Goal: Task Accomplishment & Management: Complete application form

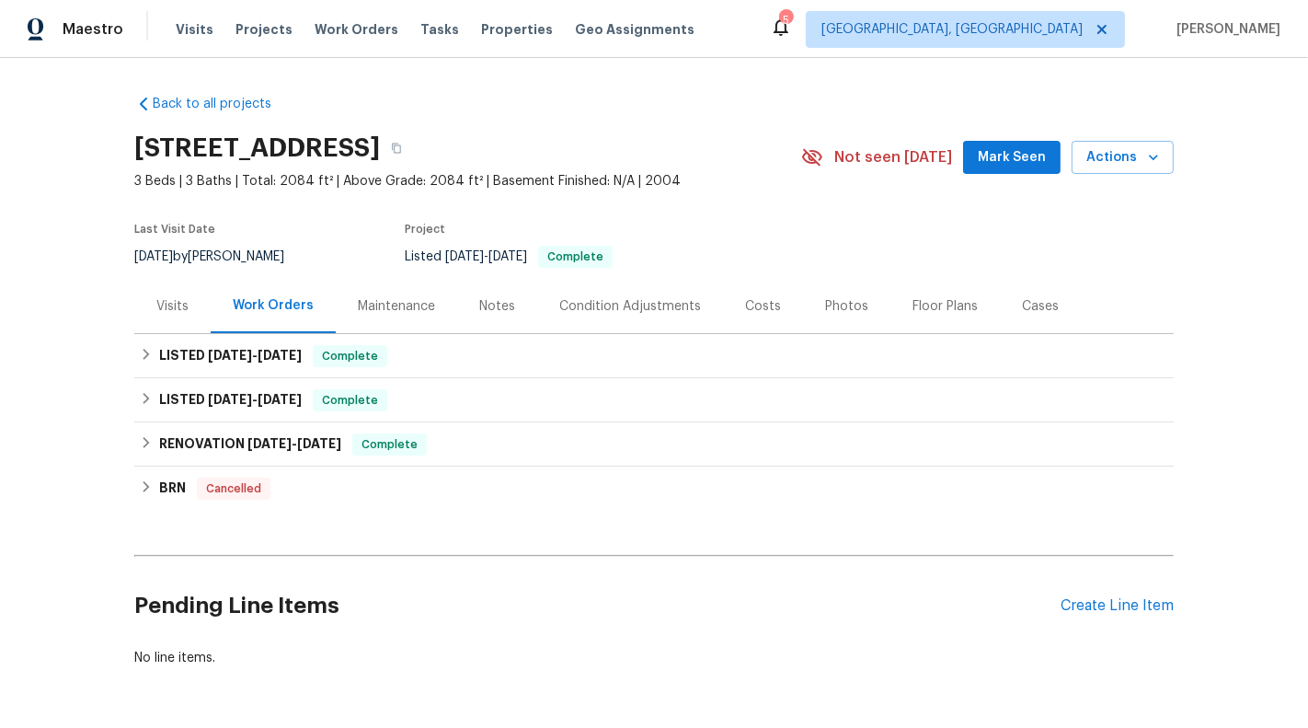
scroll to position [63, 0]
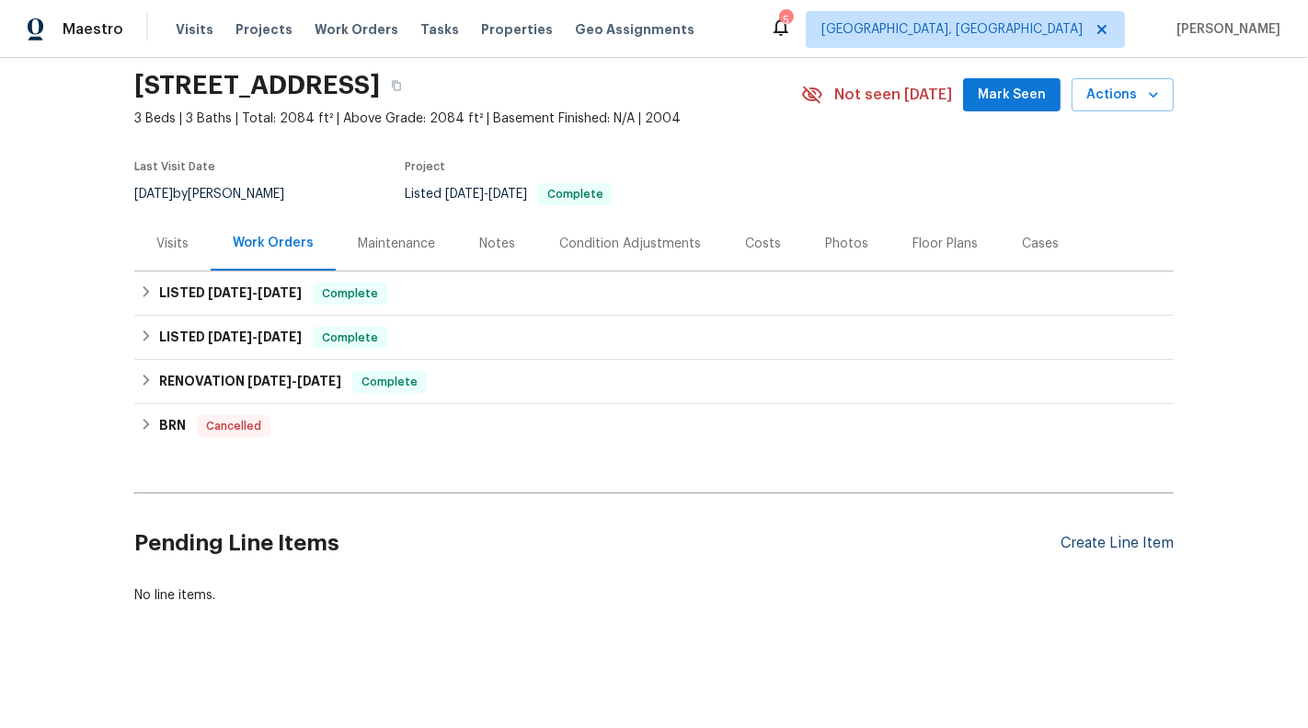
click at [1121, 535] on div "Create Line Item" at bounding box center [1117, 543] width 113 height 17
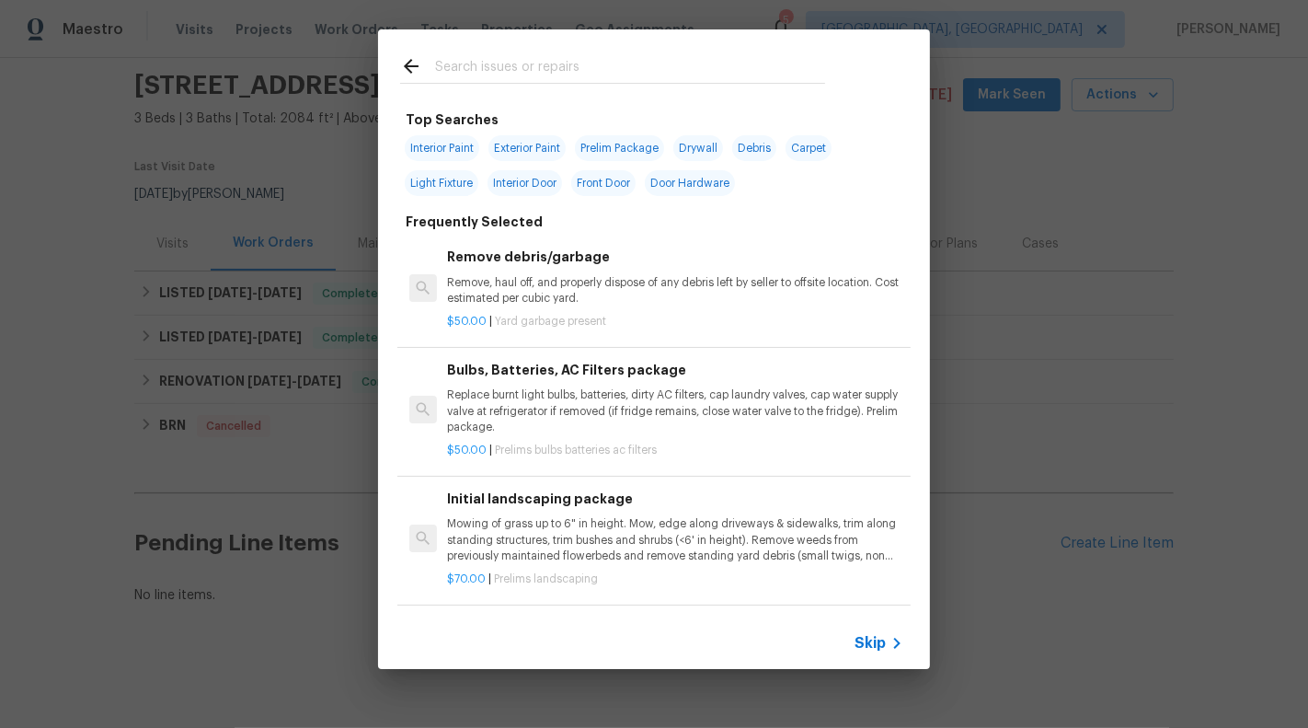
click at [866, 647] on span "Skip" at bounding box center [870, 643] width 31 height 18
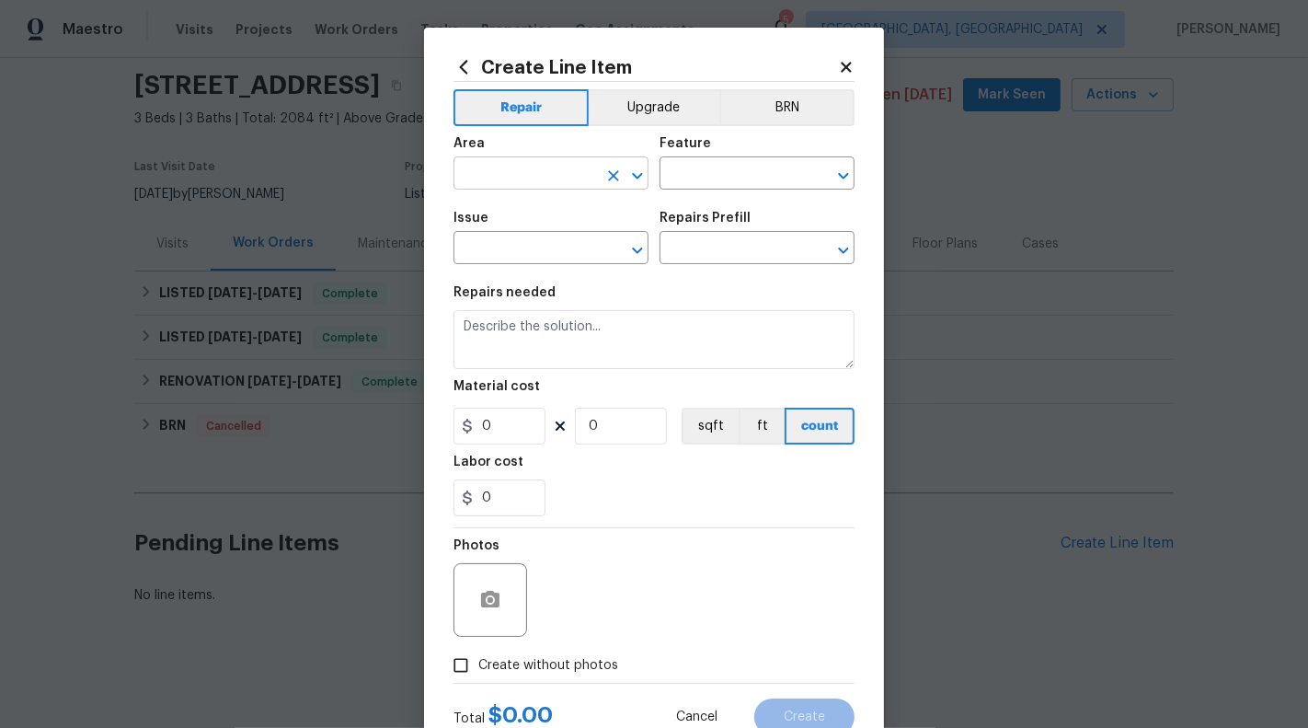
click at [505, 167] on input "text" at bounding box center [526, 175] width 144 height 29
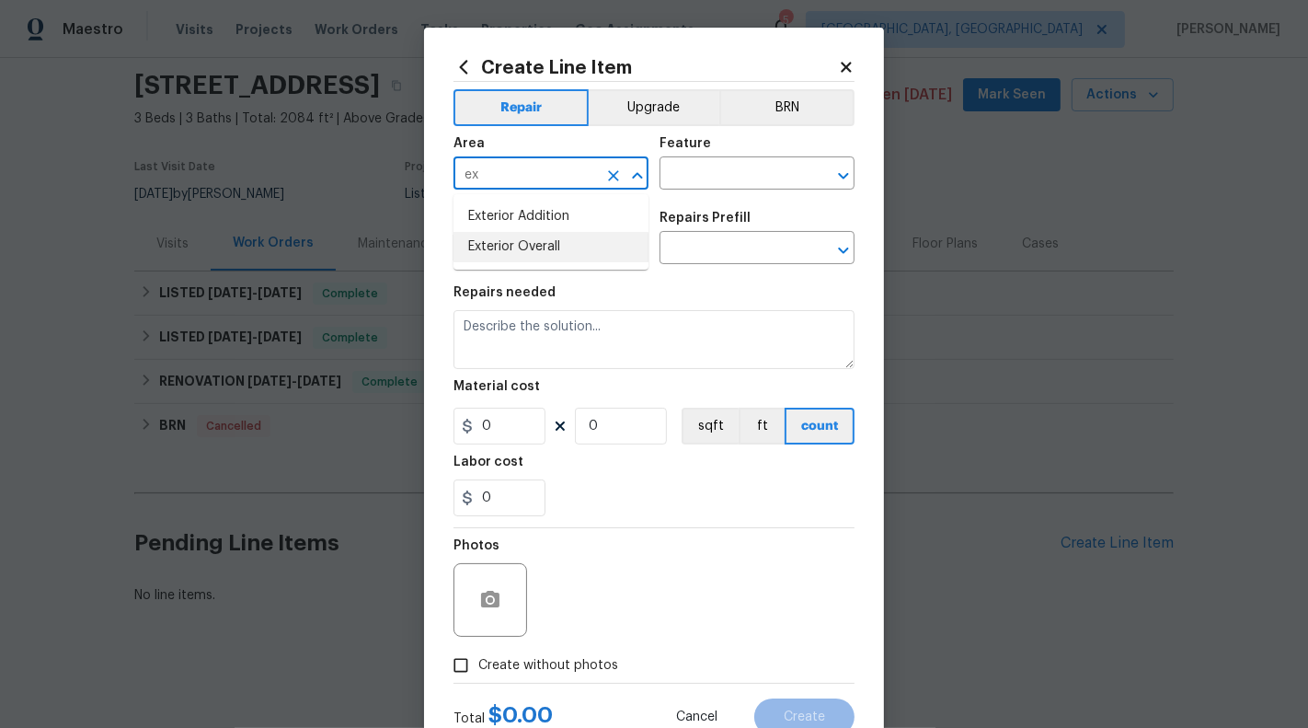
click at [522, 242] on li "Exterior Overall" at bounding box center [551, 247] width 195 height 30
type input "Exterior Overall"
click at [721, 171] on input "text" at bounding box center [732, 175] width 144 height 29
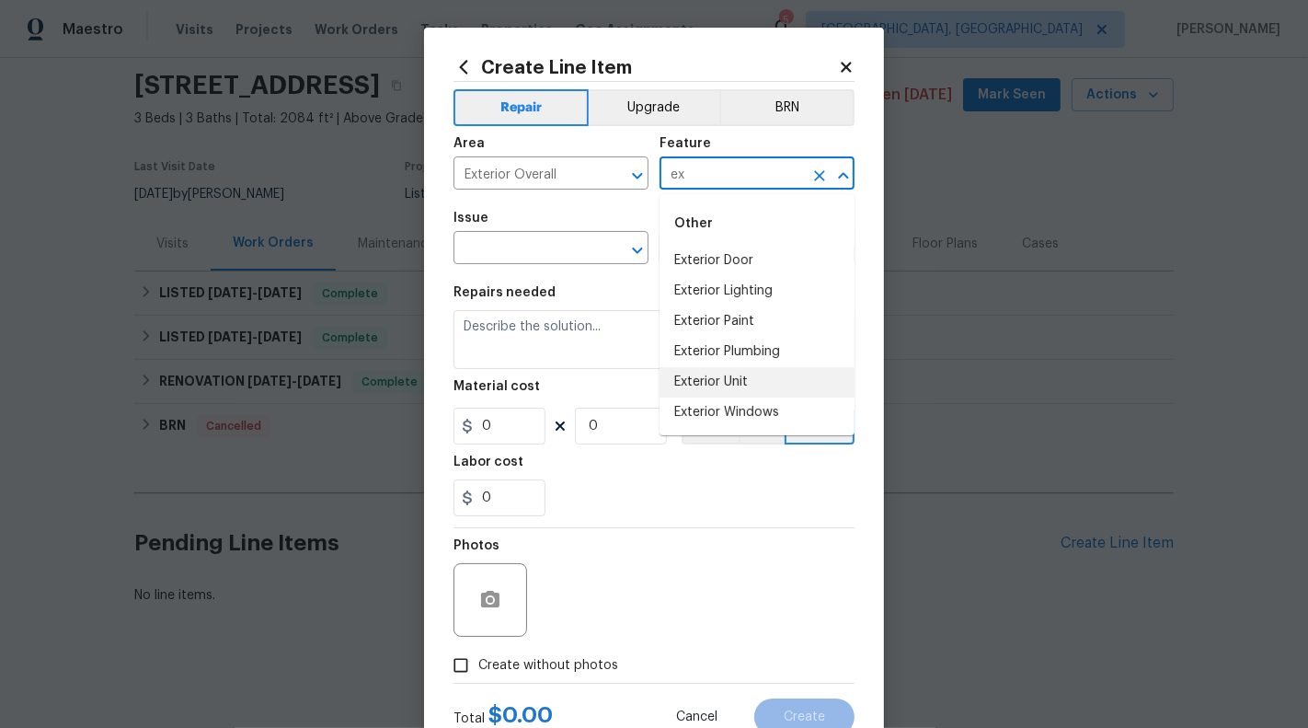
click at [721, 386] on li "Exterior Unit" at bounding box center [757, 382] width 195 height 30
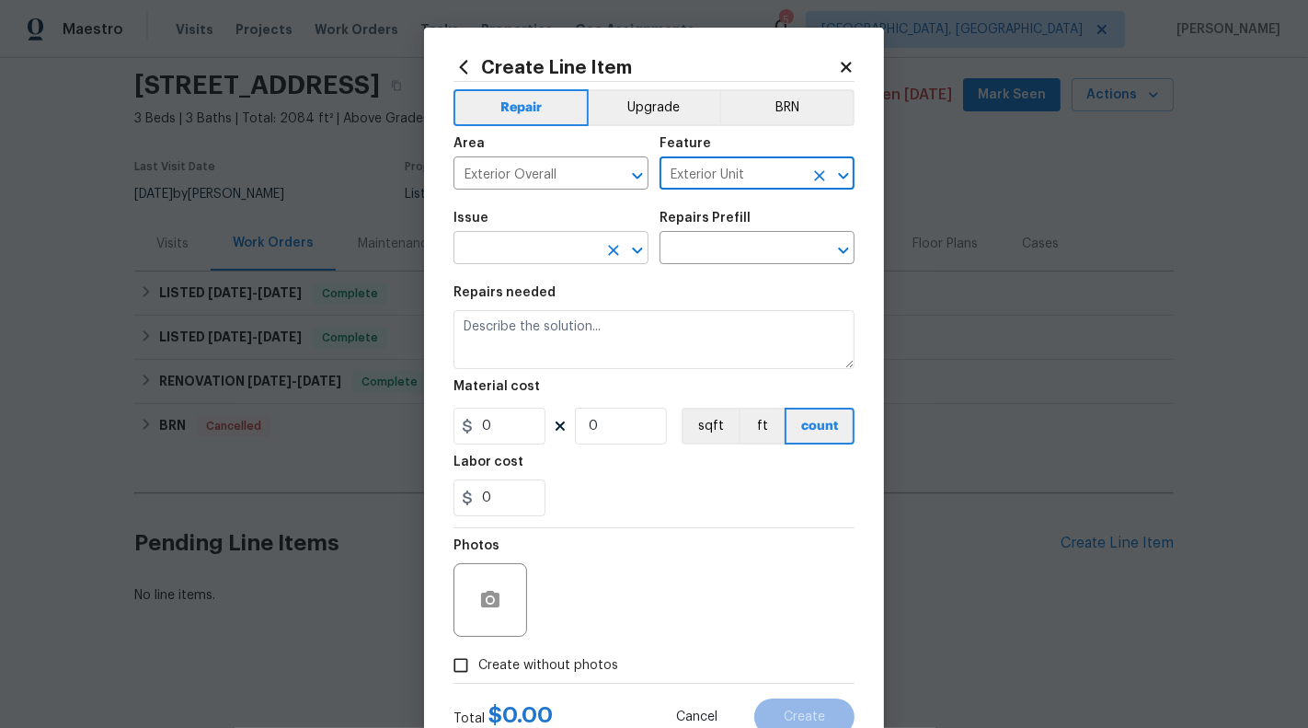
type input "Exterior Unit"
click at [536, 247] on input "text" at bounding box center [526, 250] width 144 height 29
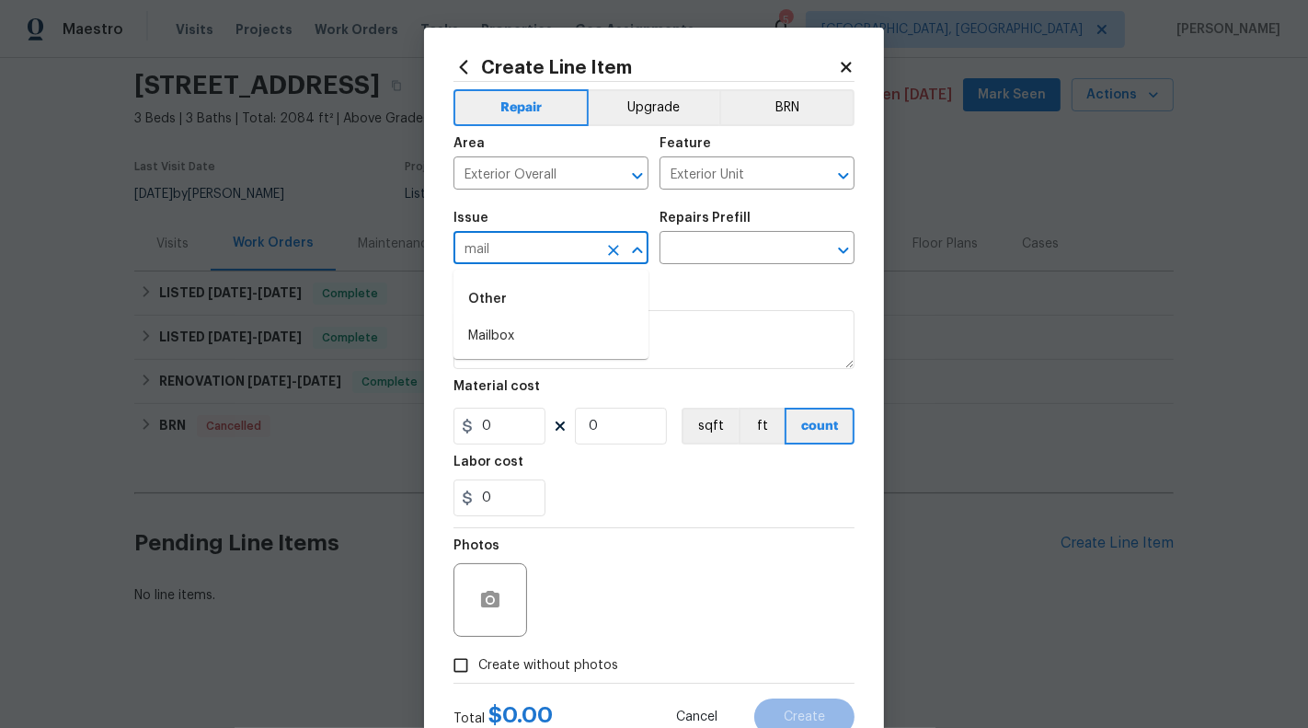
click at [499, 329] on li "Mailbox" at bounding box center [551, 336] width 195 height 30
type input "Mailbox"
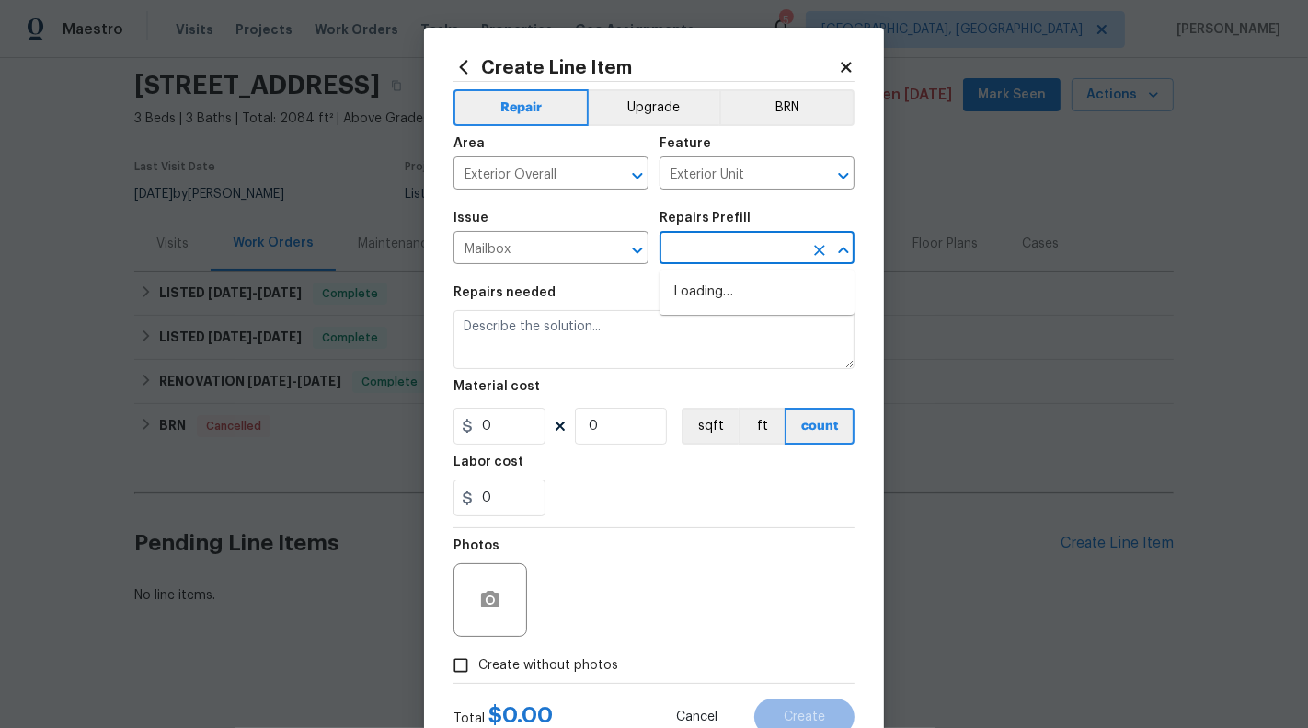
click at [707, 245] on input "text" at bounding box center [732, 250] width 144 height 29
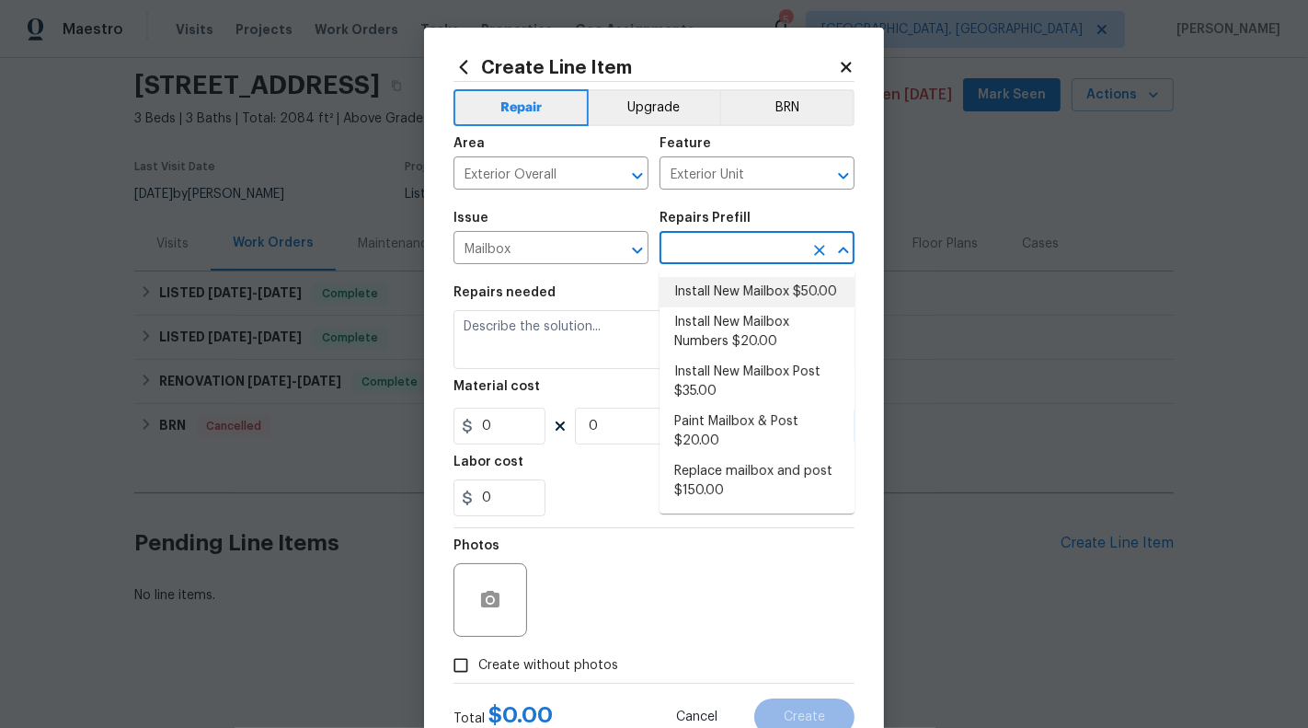
click at [721, 288] on li "Install New Mailbox $50.00" at bounding box center [757, 292] width 195 height 30
type input "Install New Mailbox $50.00"
type textarea "Remove the existing mailbox from the post and prep the area for a new mailbox. …"
type input "1"
type input "50"
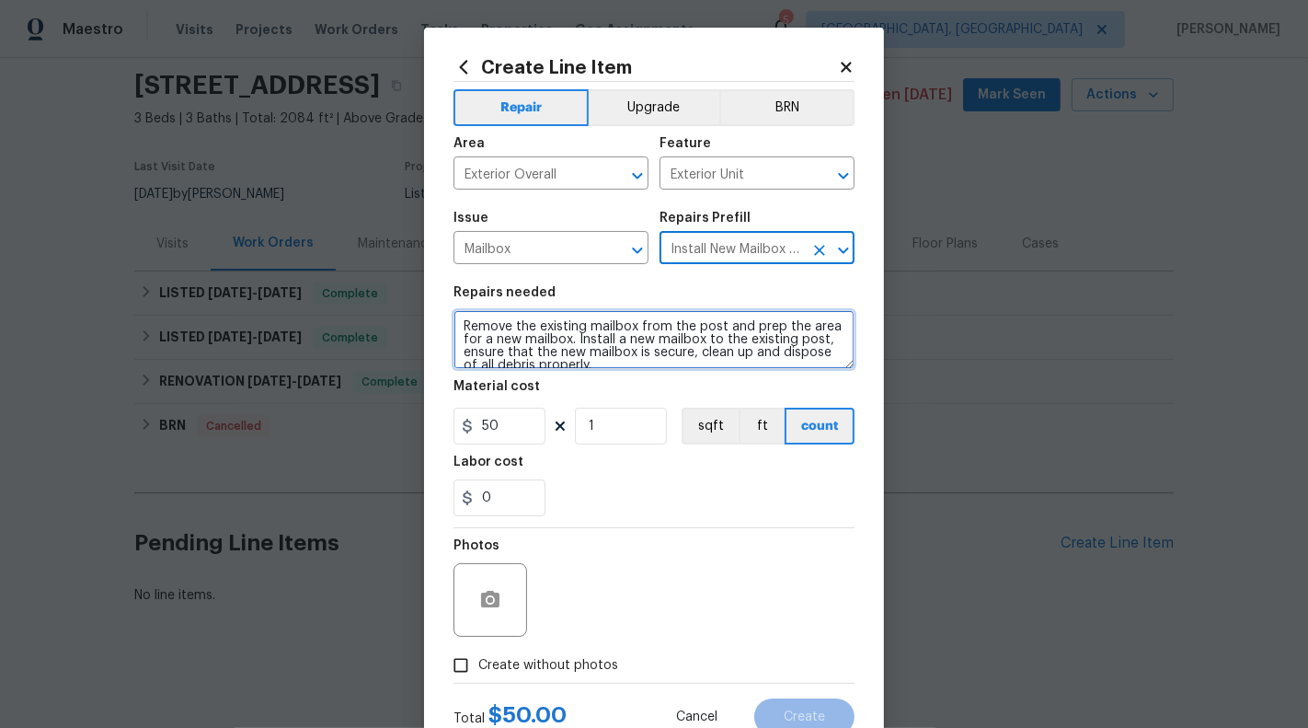
click at [686, 338] on textarea "Remove the existing mailbox from the post and prep the area for a new mailbox. …" at bounding box center [654, 339] width 401 height 59
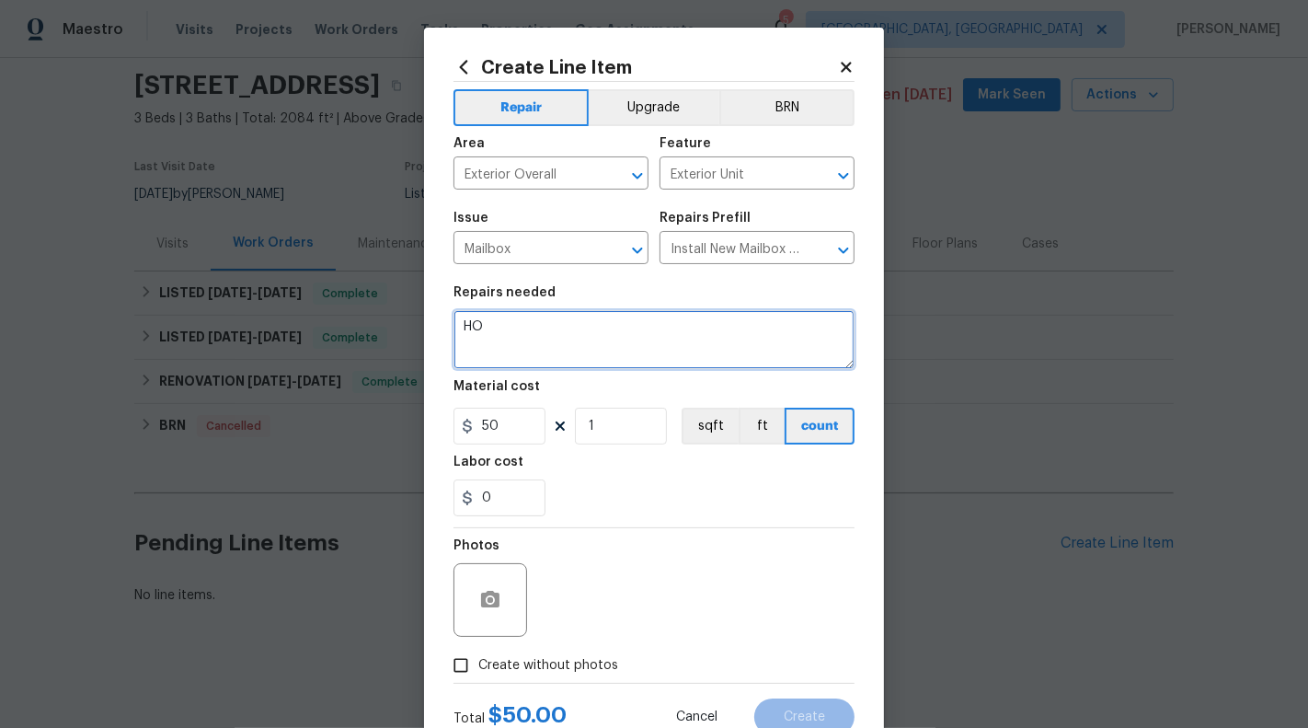
type textarea "H"
click at [615, 338] on textarea "#HOA-Violation :" at bounding box center [654, 339] width 401 height 59
paste textarea "Please clean, paint, straighten post if leaning or replace if broken"
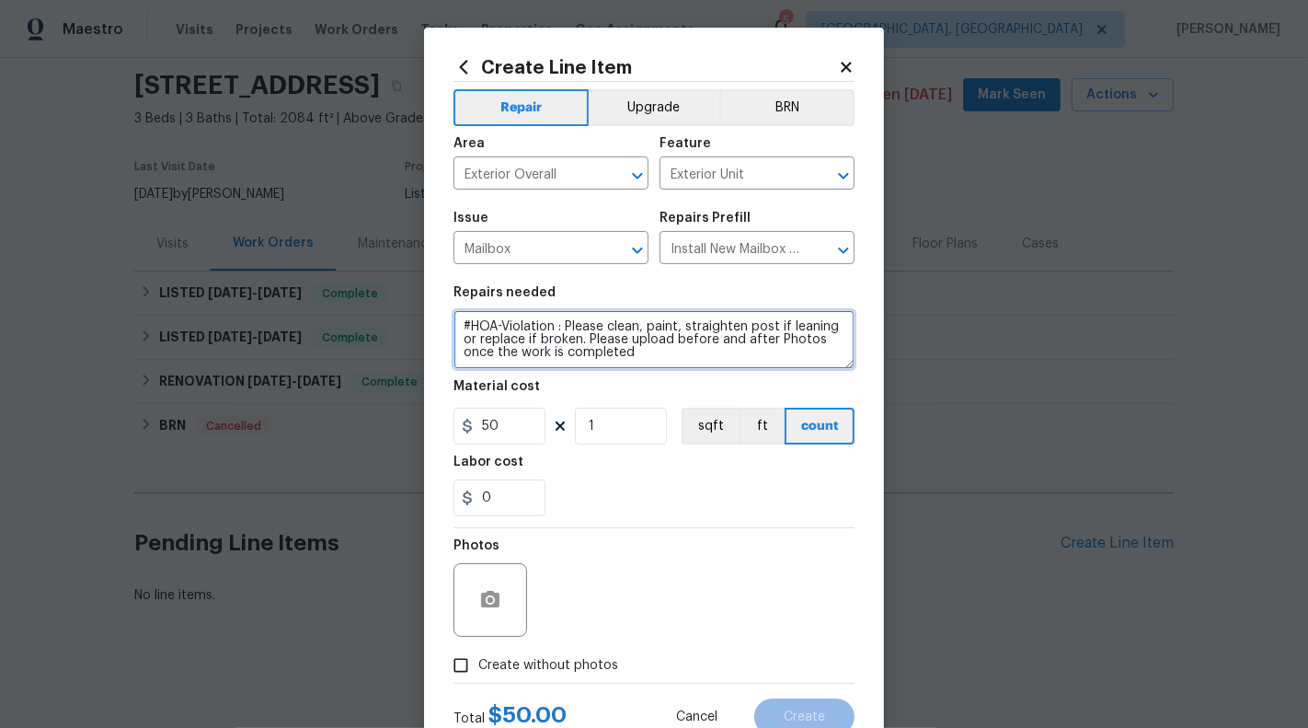
type textarea "#HOA-Violation : Please clean, paint, straighten post if leaning or replace if …"
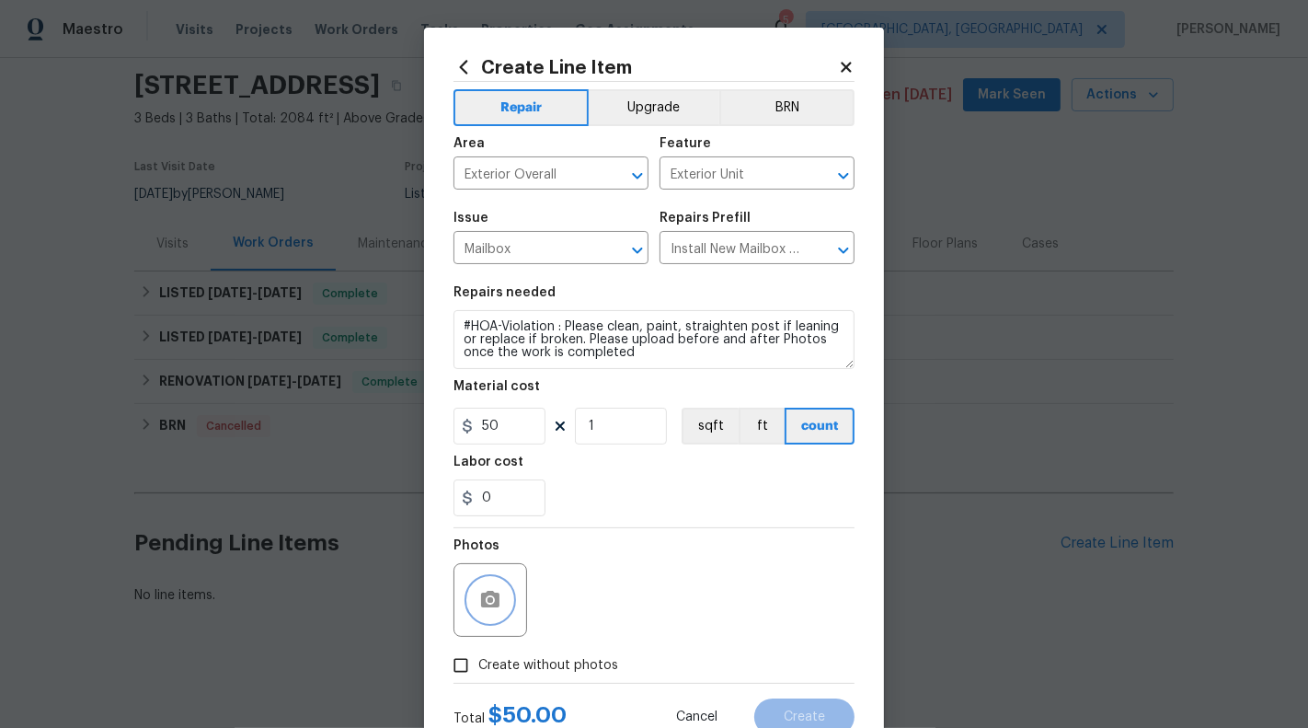
click at [490, 603] on circle "button" at bounding box center [491, 600] width 6 height 6
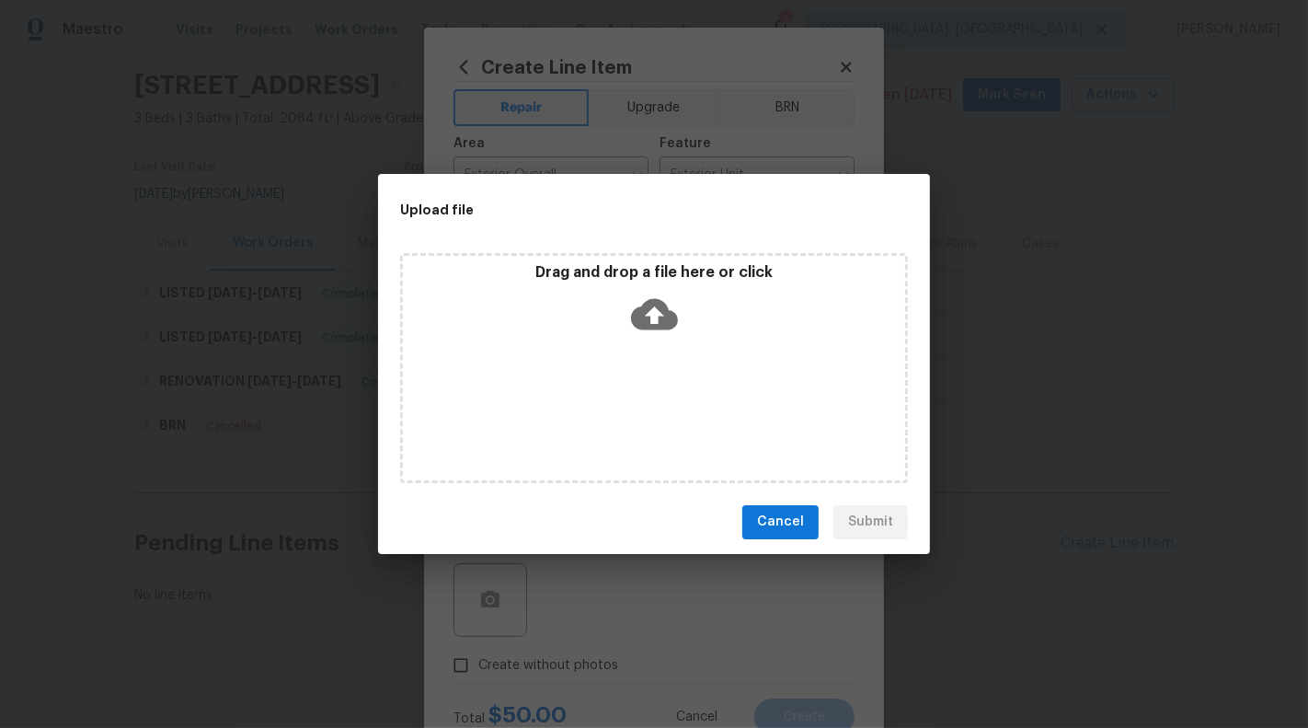
click at [632, 308] on icon at bounding box center [654, 314] width 47 height 47
click at [783, 526] on span "Cancel" at bounding box center [780, 522] width 47 height 23
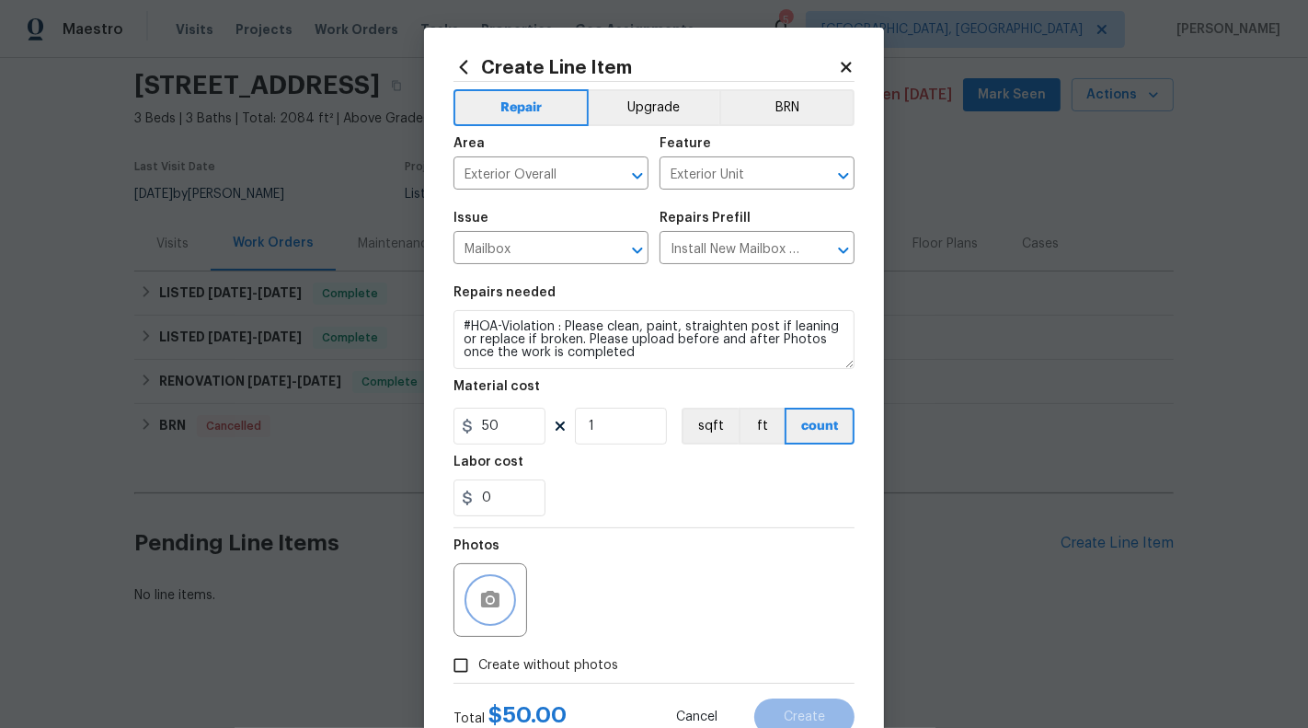
scroll to position [64, 0]
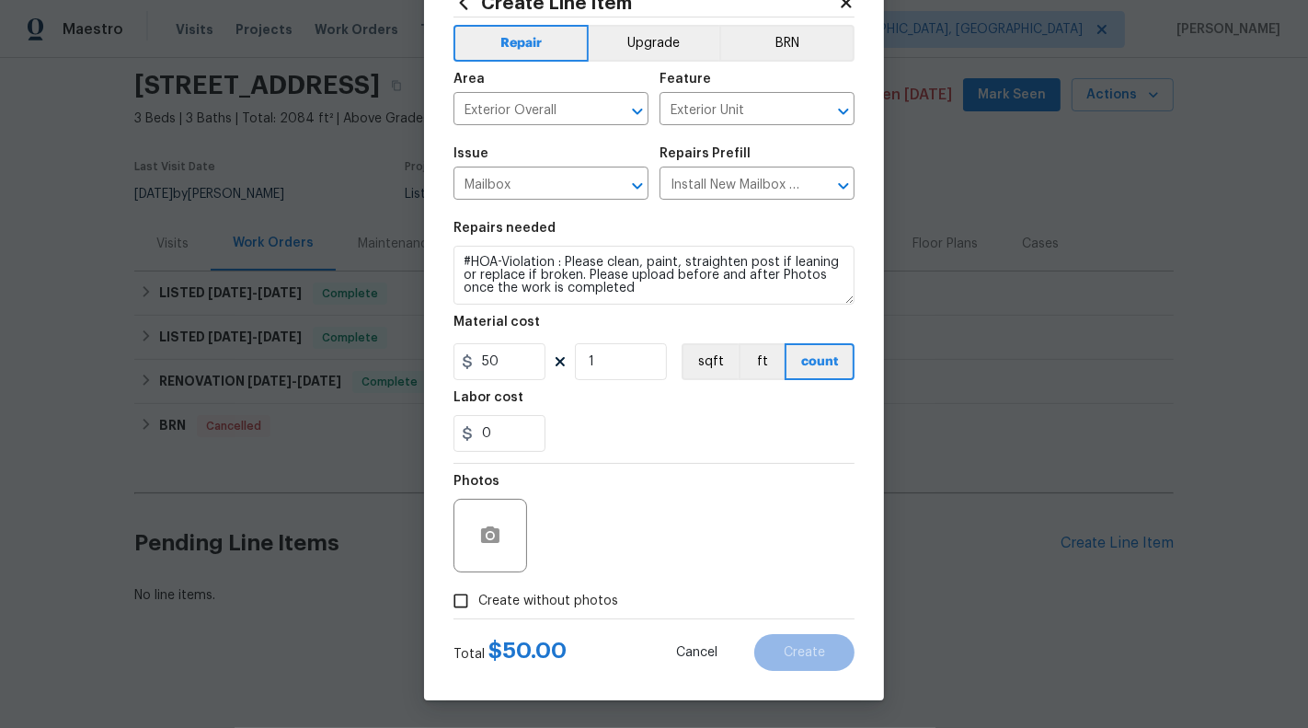
click at [455, 596] on input "Create without photos" at bounding box center [461, 600] width 35 height 35
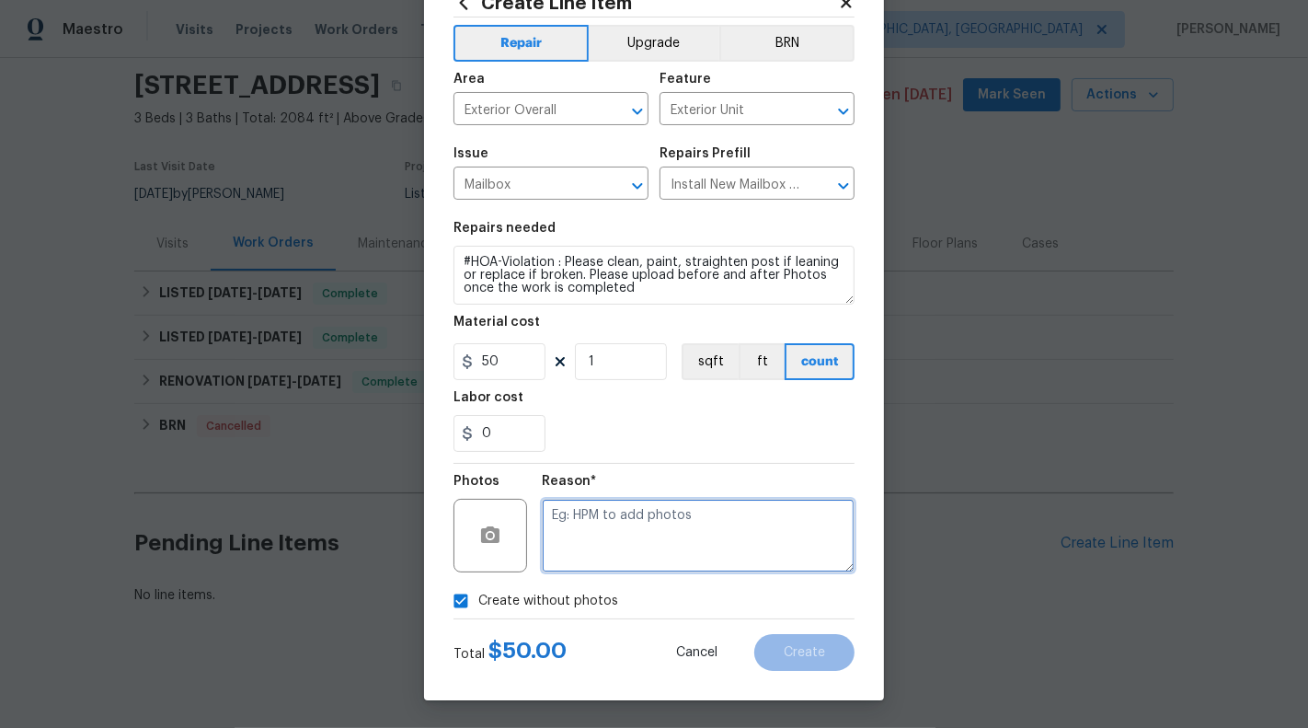
click at [627, 523] on textarea at bounding box center [698, 536] width 313 height 74
click at [483, 548] on button "button" at bounding box center [490, 535] width 44 height 44
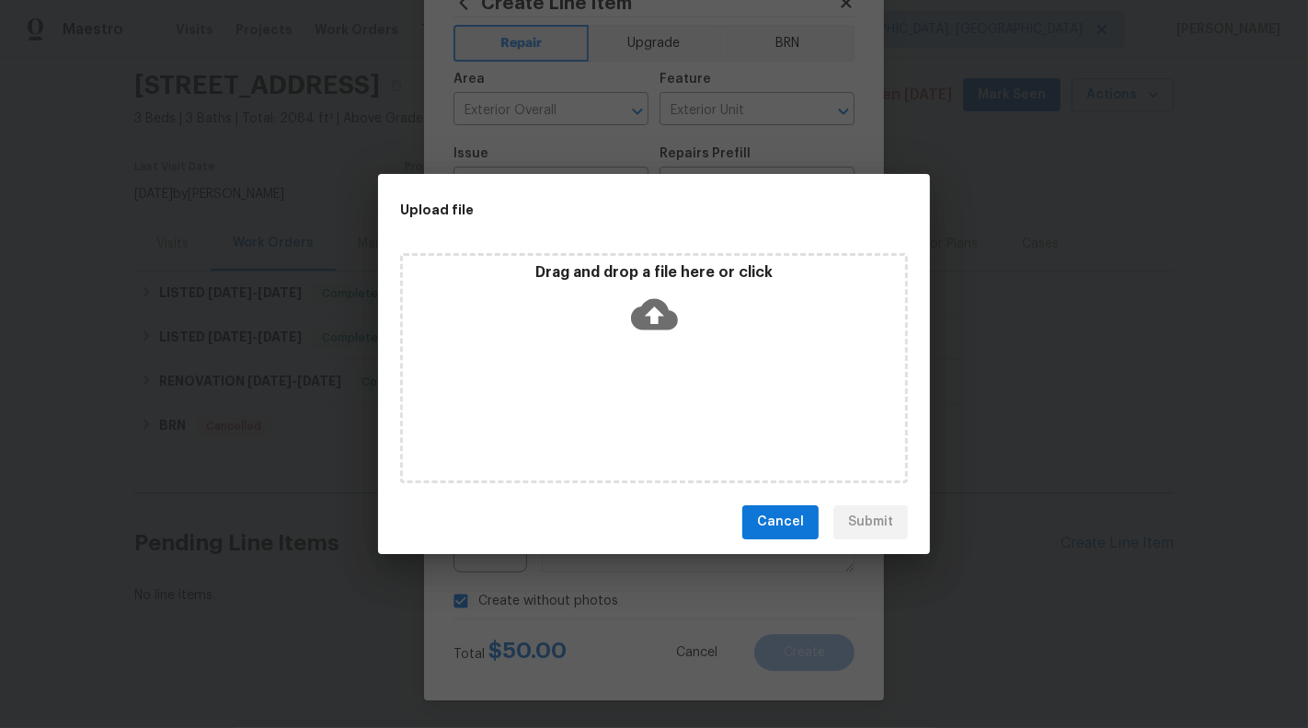
click at [678, 318] on div "Drag and drop a file here or click" at bounding box center [654, 302] width 502 height 79
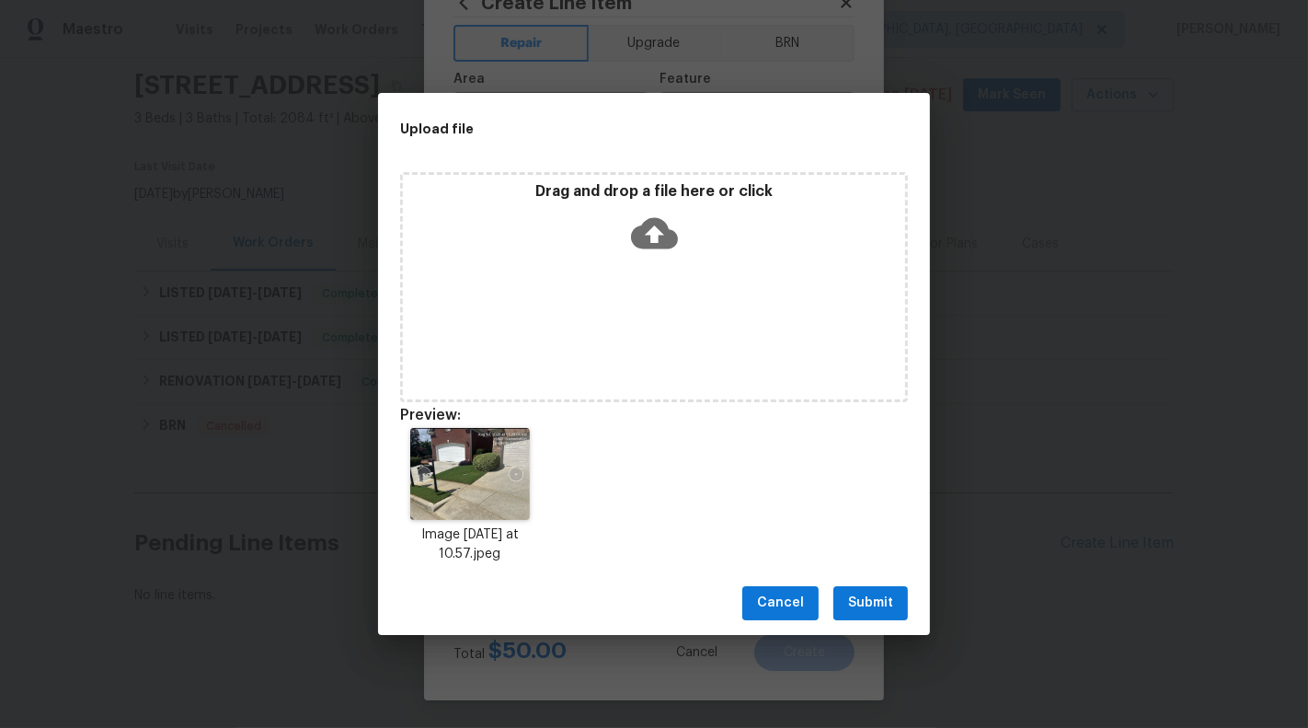
scroll to position [15, 0]
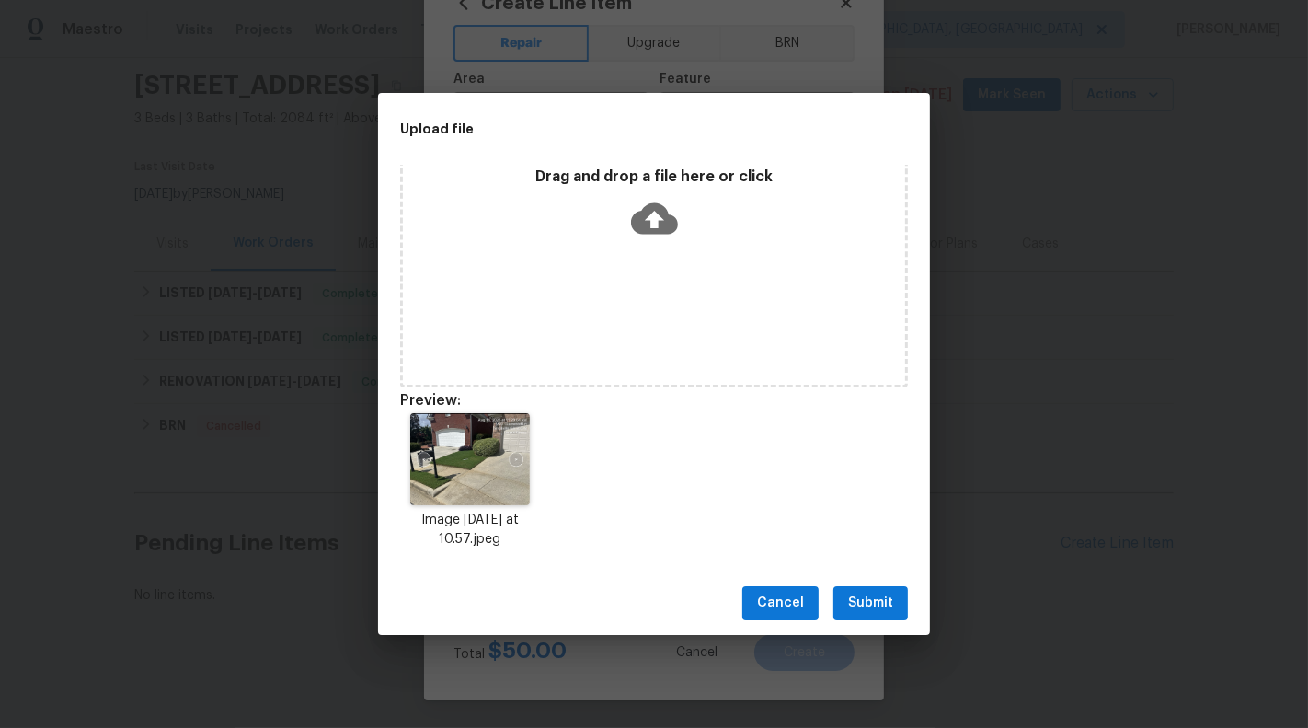
click at [870, 607] on span "Submit" at bounding box center [870, 603] width 45 height 23
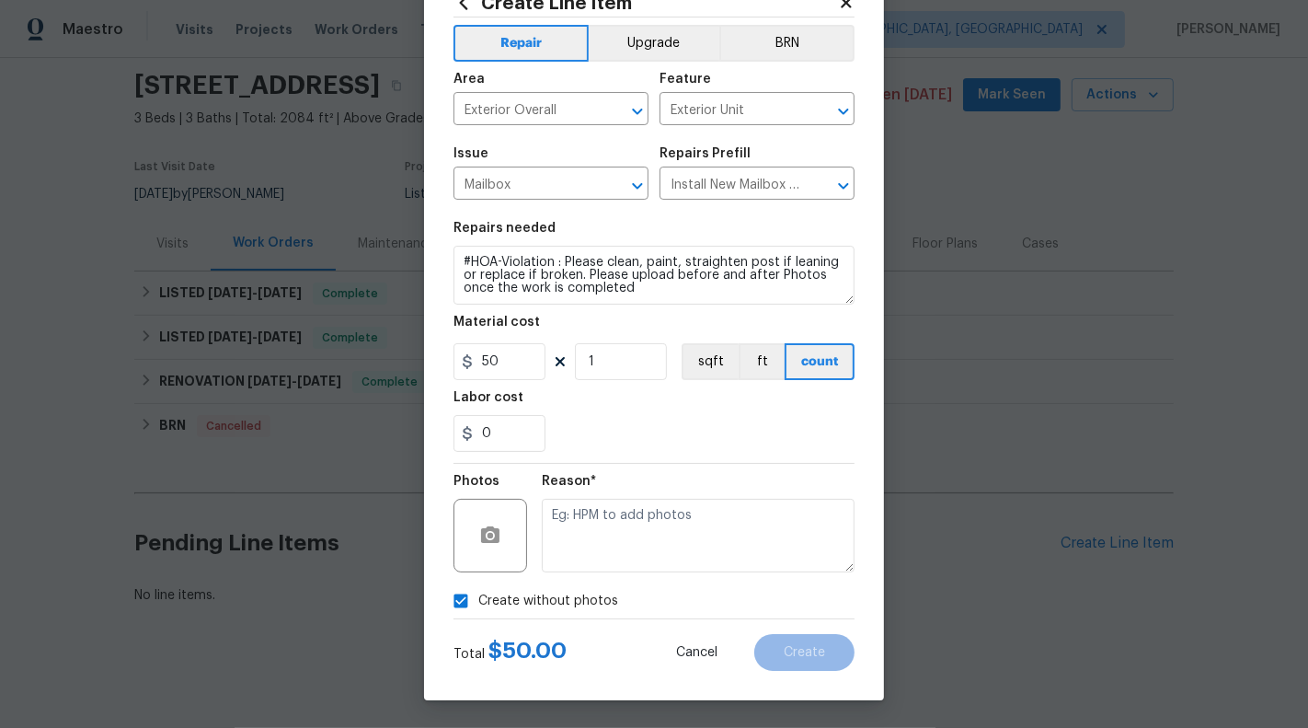
checkbox input "false"
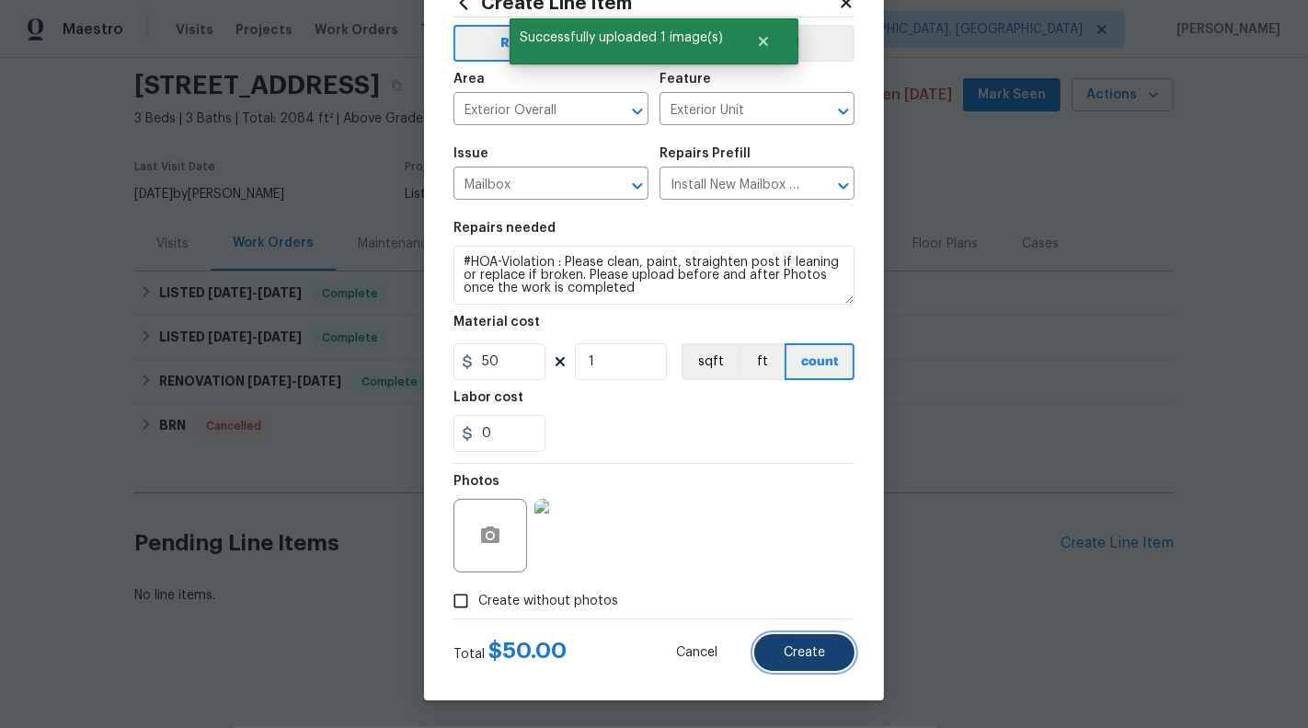
click at [794, 653] on span "Create" at bounding box center [804, 653] width 41 height 14
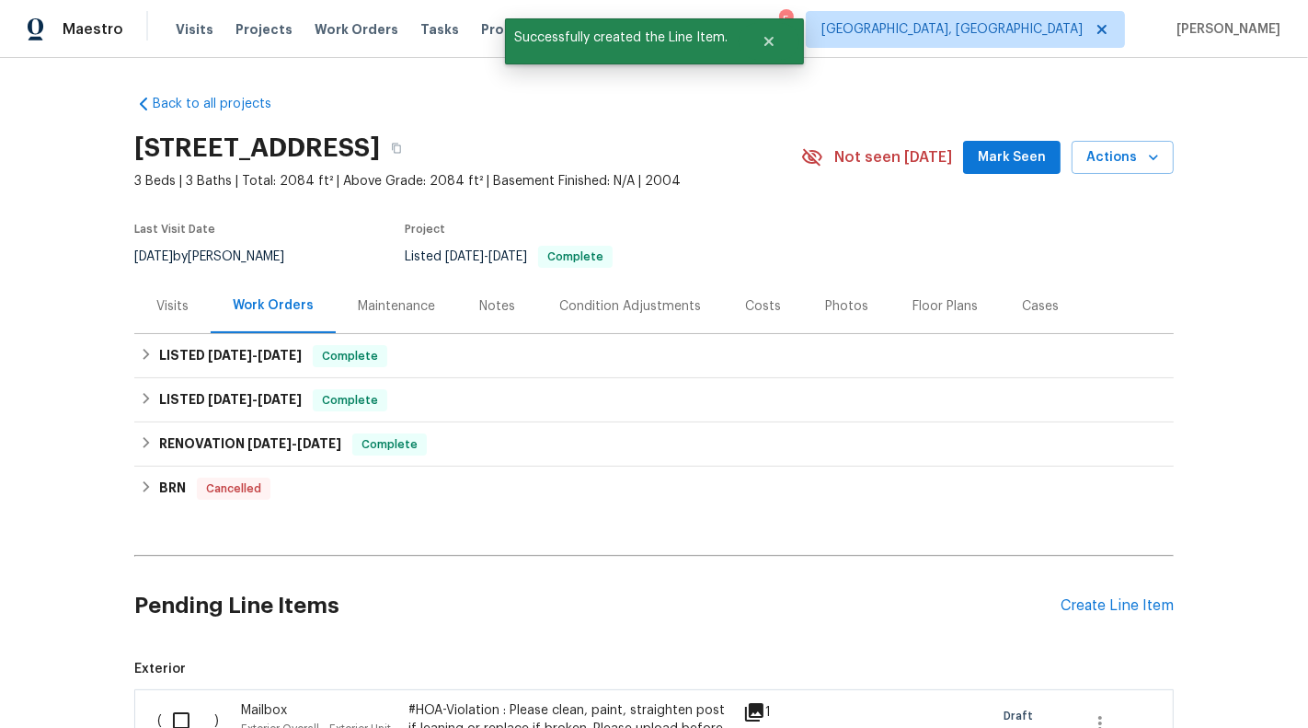
click at [22, 340] on div "Back to all projects [STREET_ADDRESS] 3 Beds | 3 Baths | Total: 2084 ft² | Abov…" at bounding box center [654, 393] width 1308 height 670
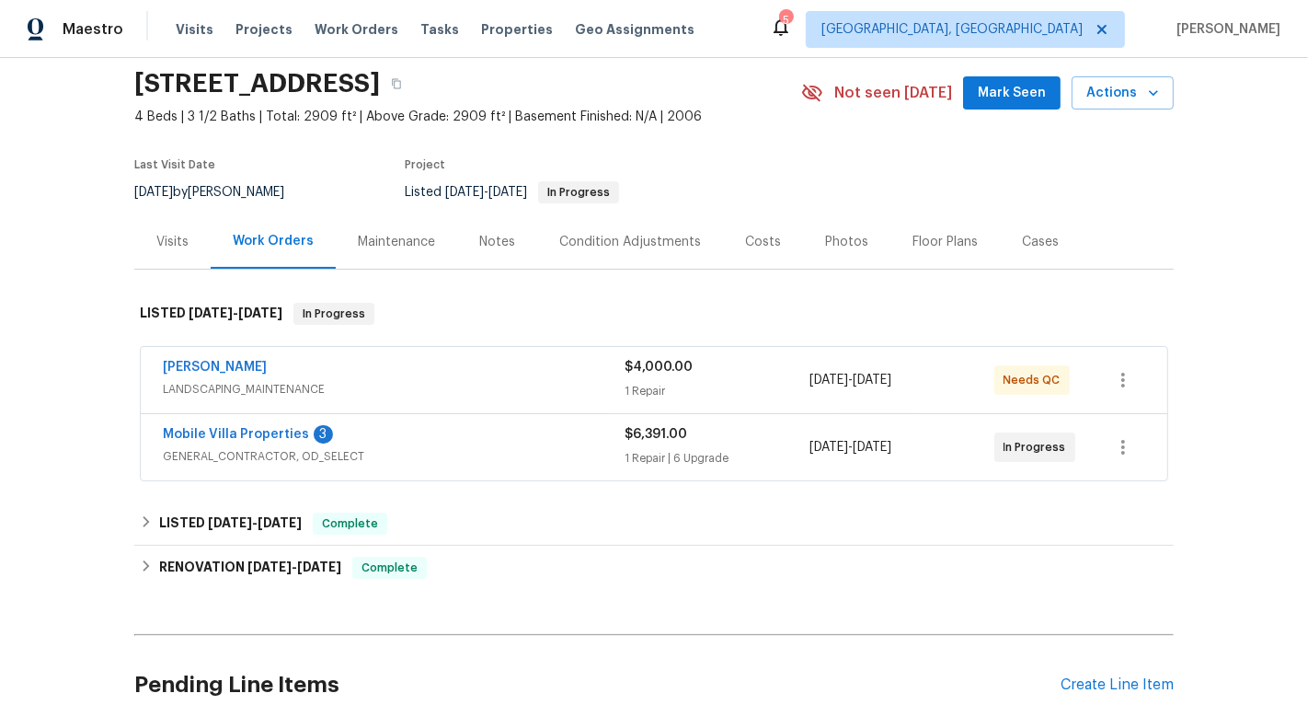
click at [733, 433] on div "$6,391.00" at bounding box center [717, 434] width 185 height 18
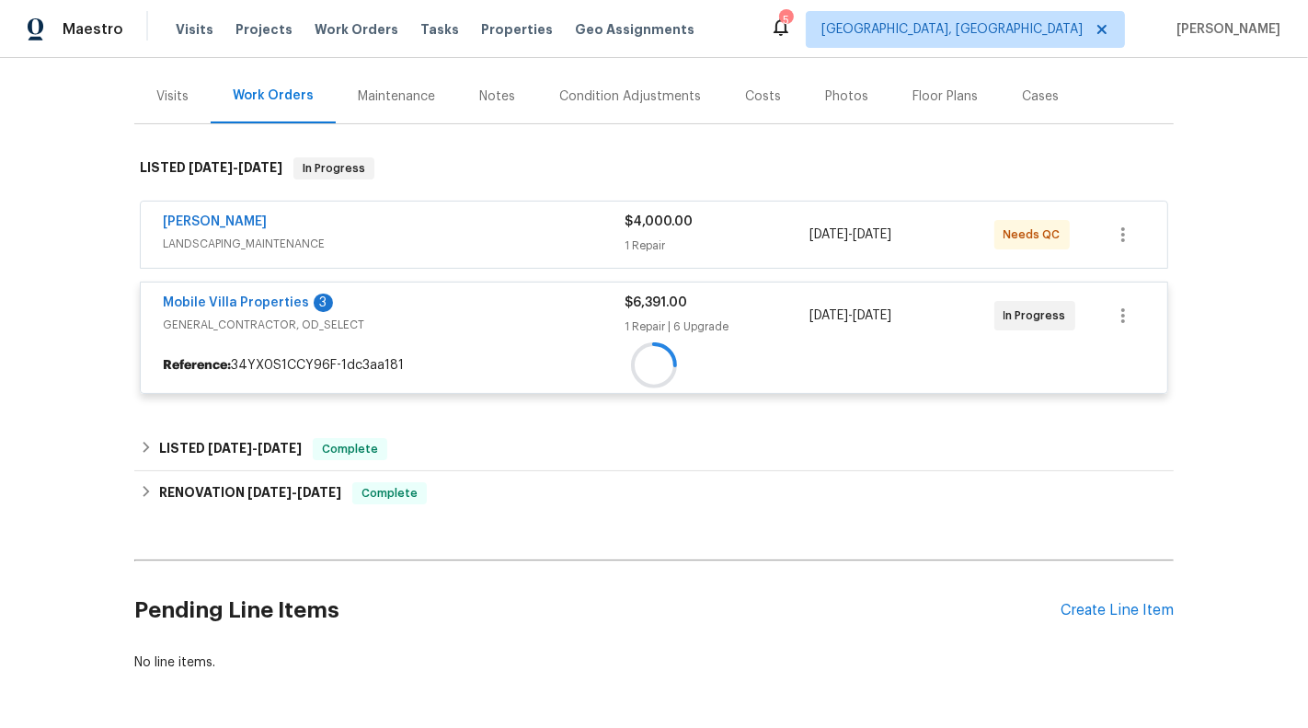
scroll to position [213, 0]
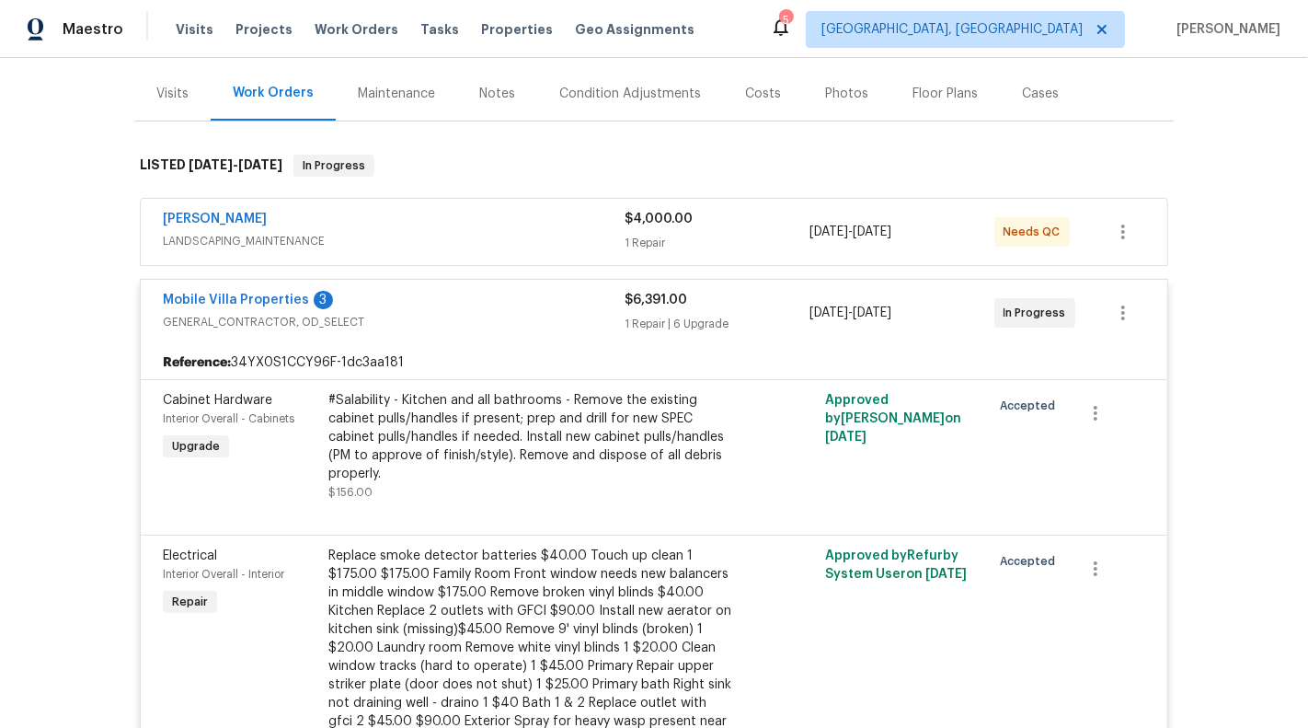
click at [715, 234] on div "1 Repair" at bounding box center [717, 243] width 185 height 18
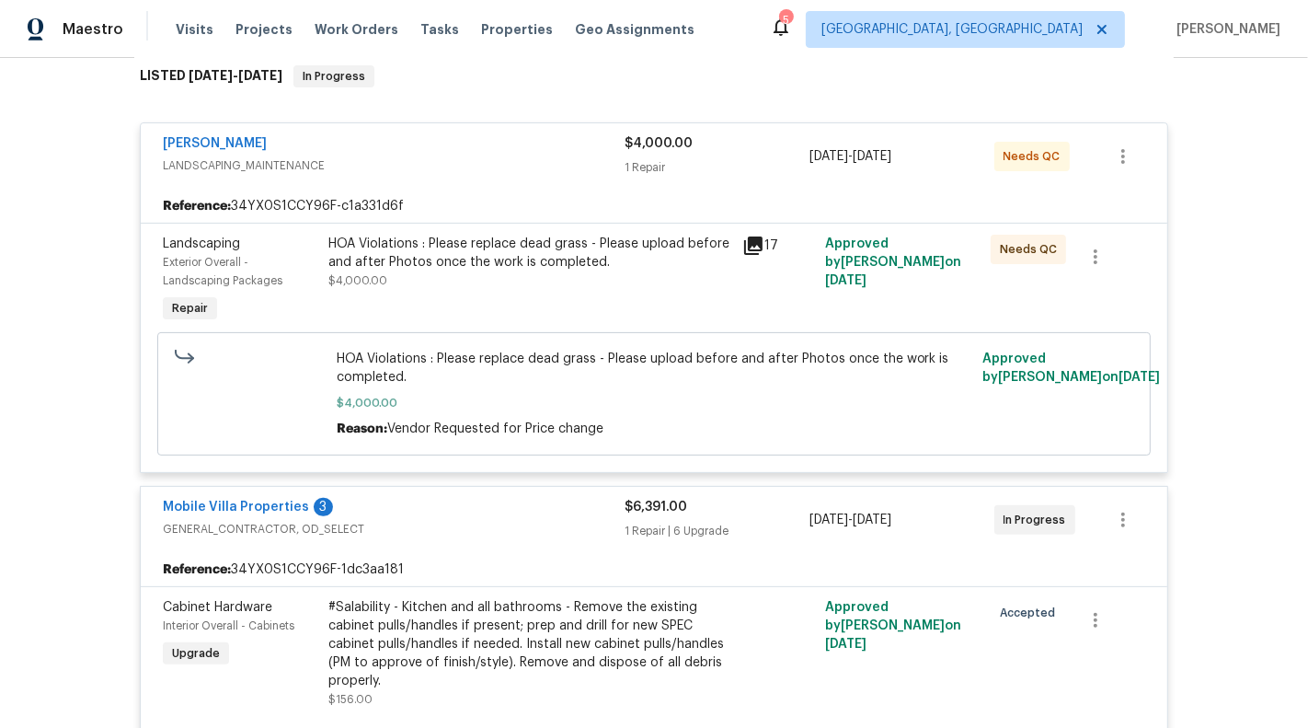
scroll to position [304, 0]
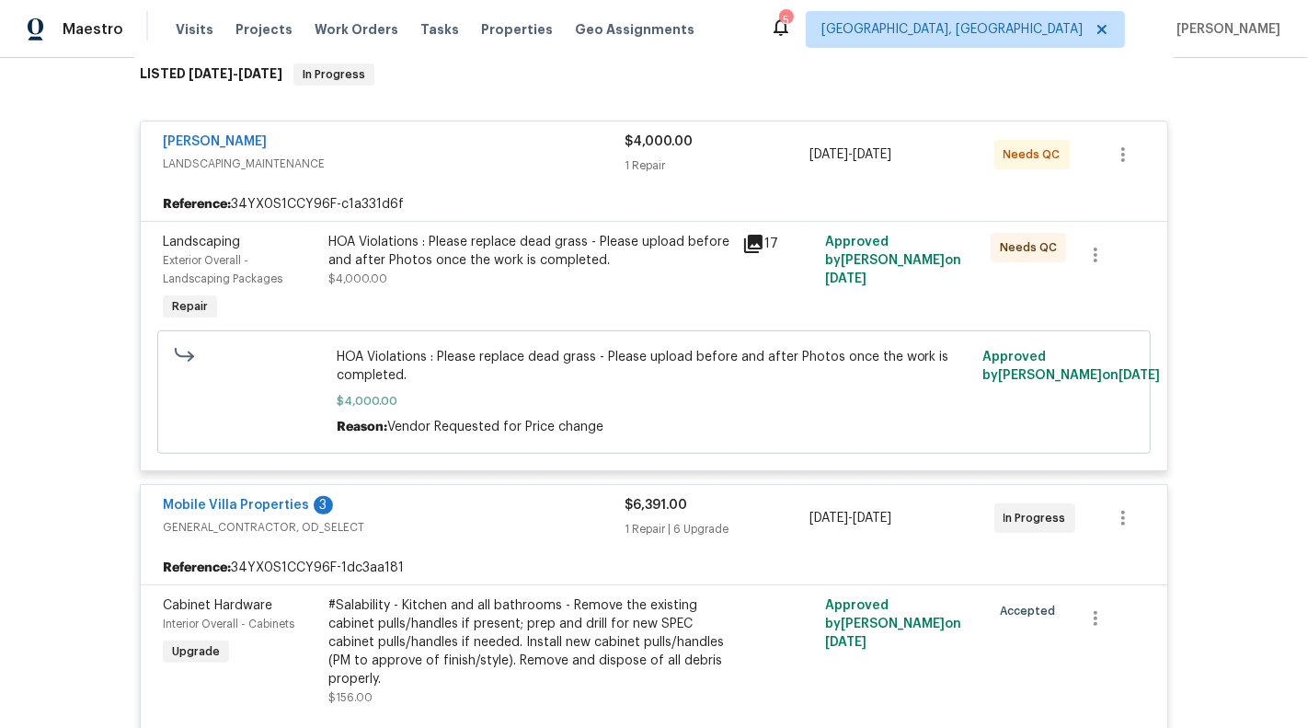
click at [559, 244] on div "HOA Violations : Please replace dead grass - Please upload before and after Pho…" at bounding box center [530, 251] width 403 height 37
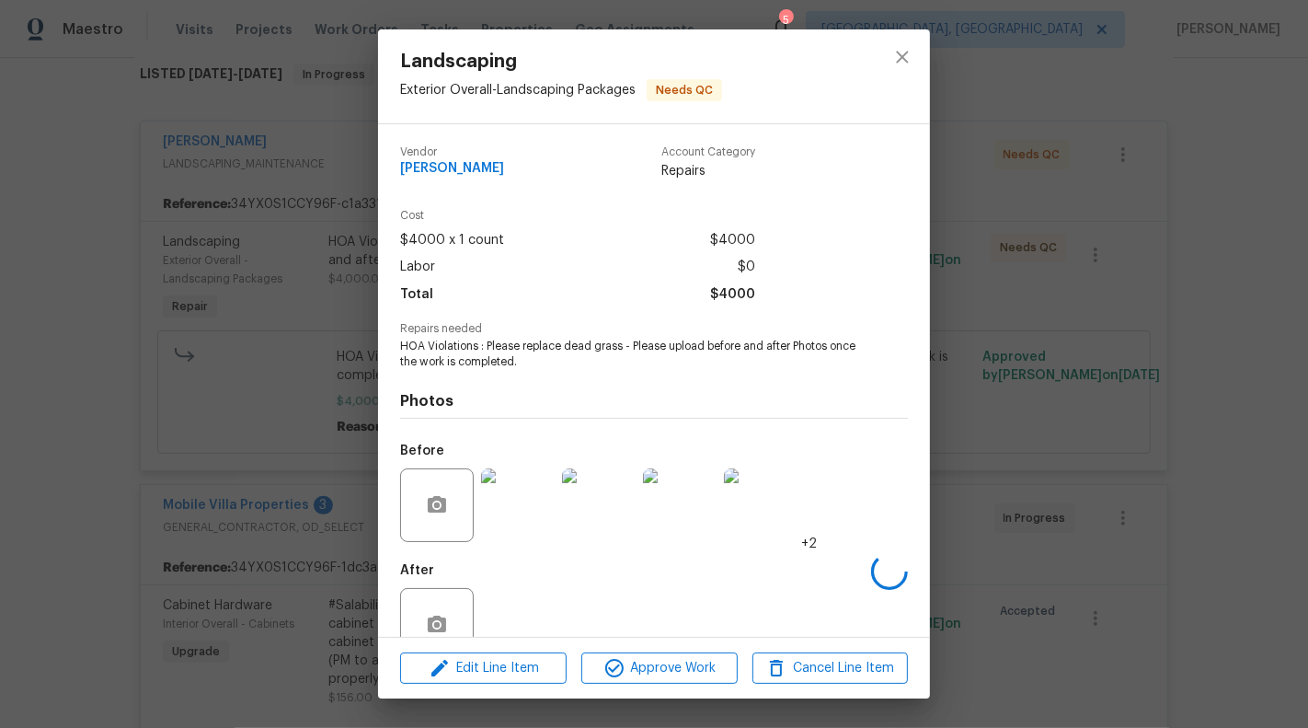
scroll to position [43, 0]
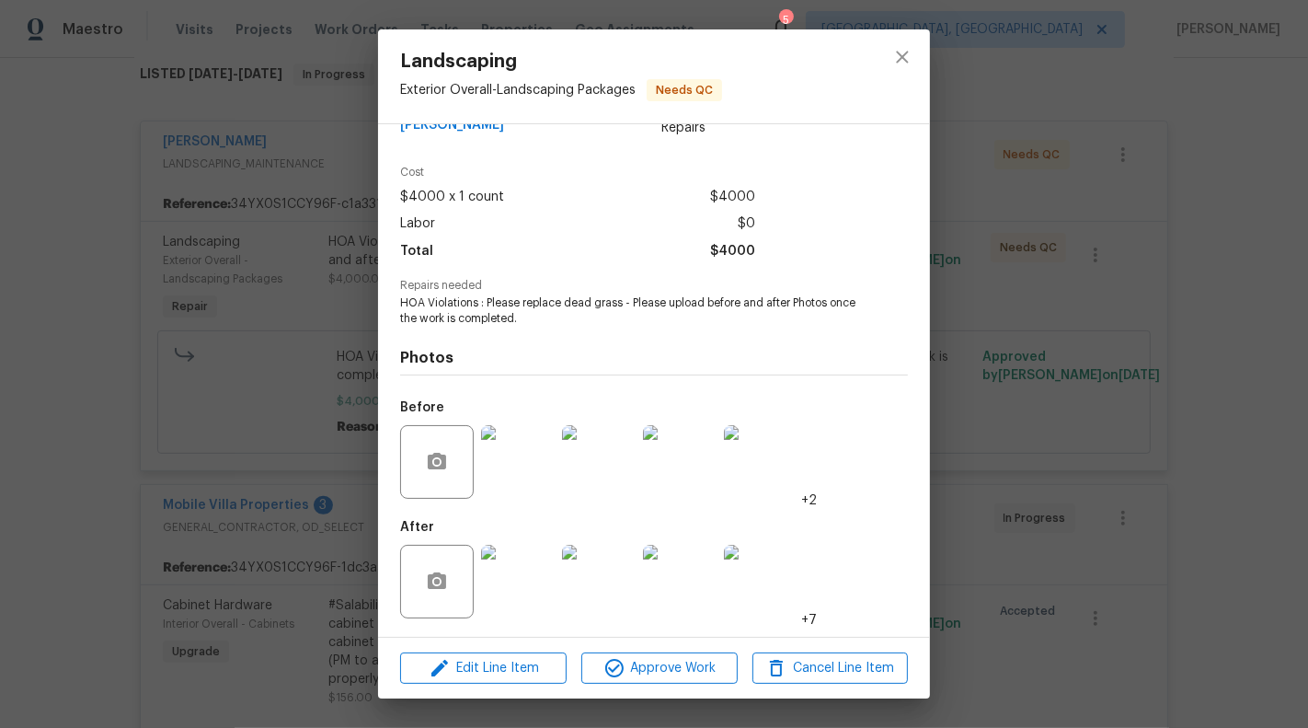
click at [545, 582] on img at bounding box center [518, 582] width 74 height 74
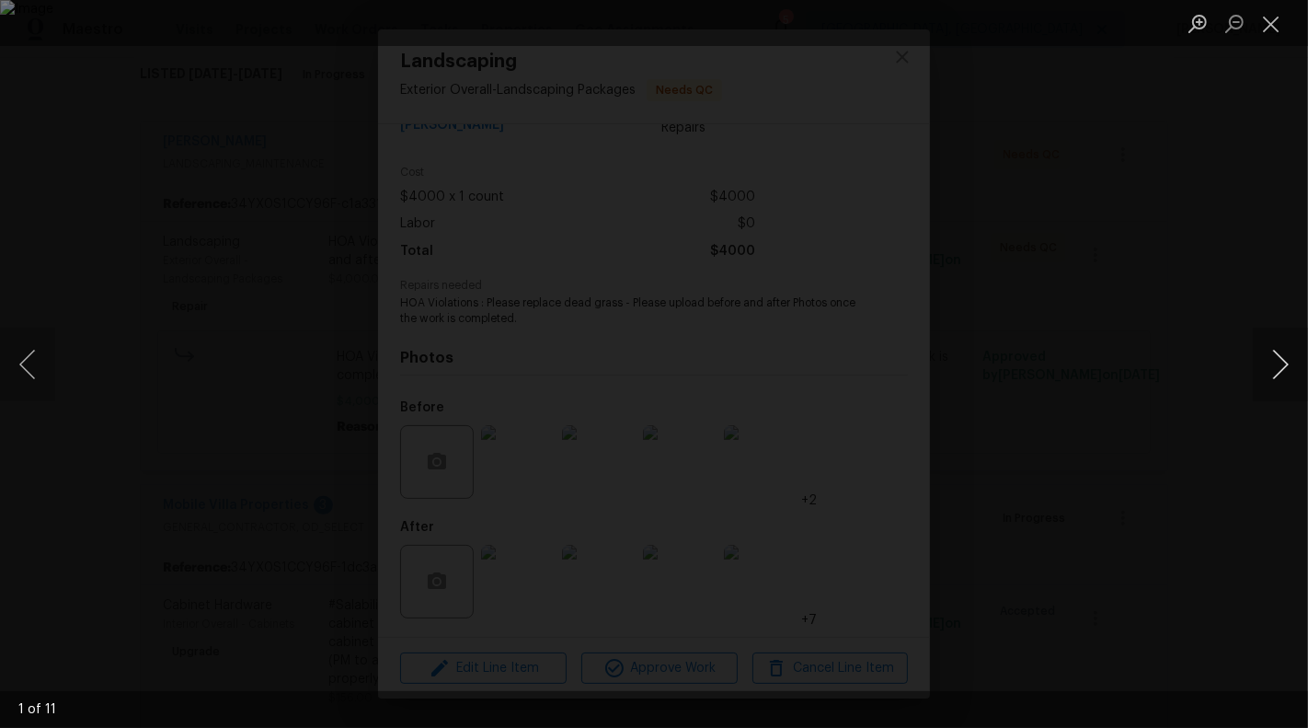
click at [1289, 363] on button "Next image" at bounding box center [1280, 365] width 55 height 74
click at [1284, 353] on button "Next image" at bounding box center [1280, 365] width 55 height 74
click at [1262, 340] on button "Next image" at bounding box center [1280, 365] width 55 height 74
click at [1277, 351] on button "Next image" at bounding box center [1280, 365] width 55 height 74
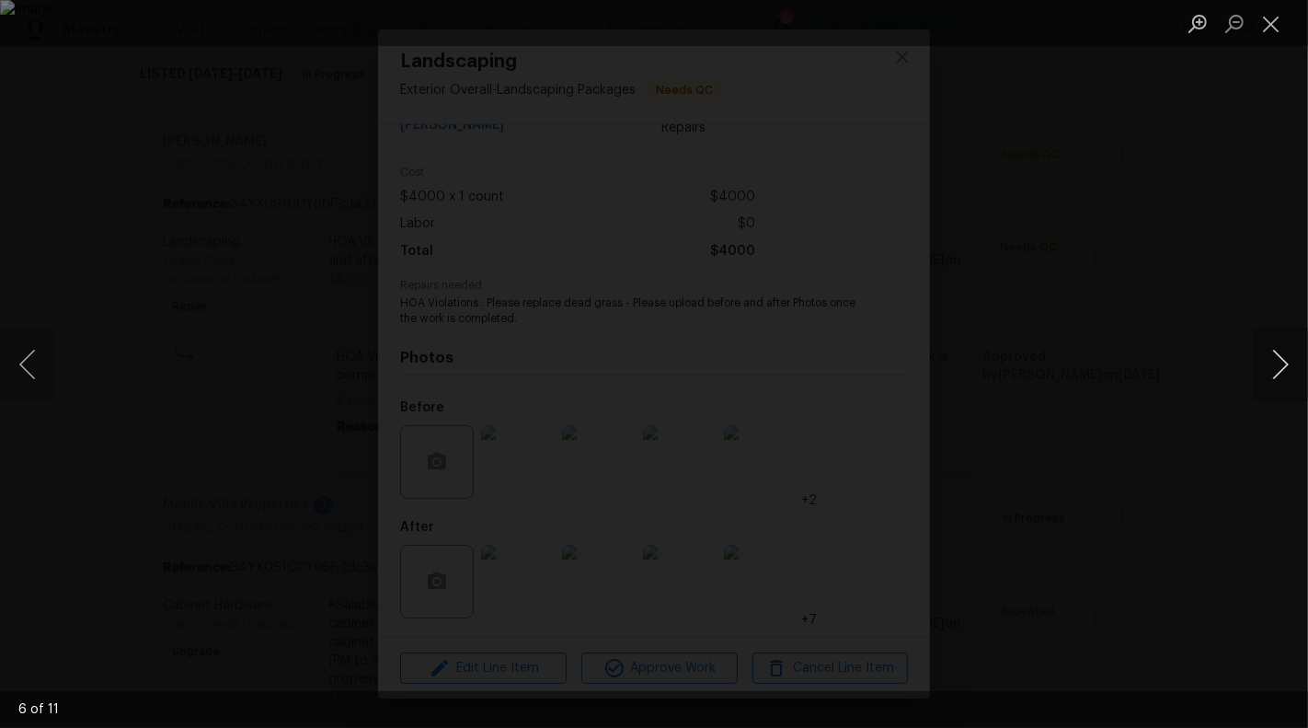
click at [1285, 352] on button "Next image" at bounding box center [1280, 365] width 55 height 74
click at [1283, 374] on button "Next image" at bounding box center [1280, 365] width 55 height 74
click at [1286, 375] on button "Next image" at bounding box center [1280, 365] width 55 height 74
click at [1279, 369] on button "Next image" at bounding box center [1280, 365] width 55 height 74
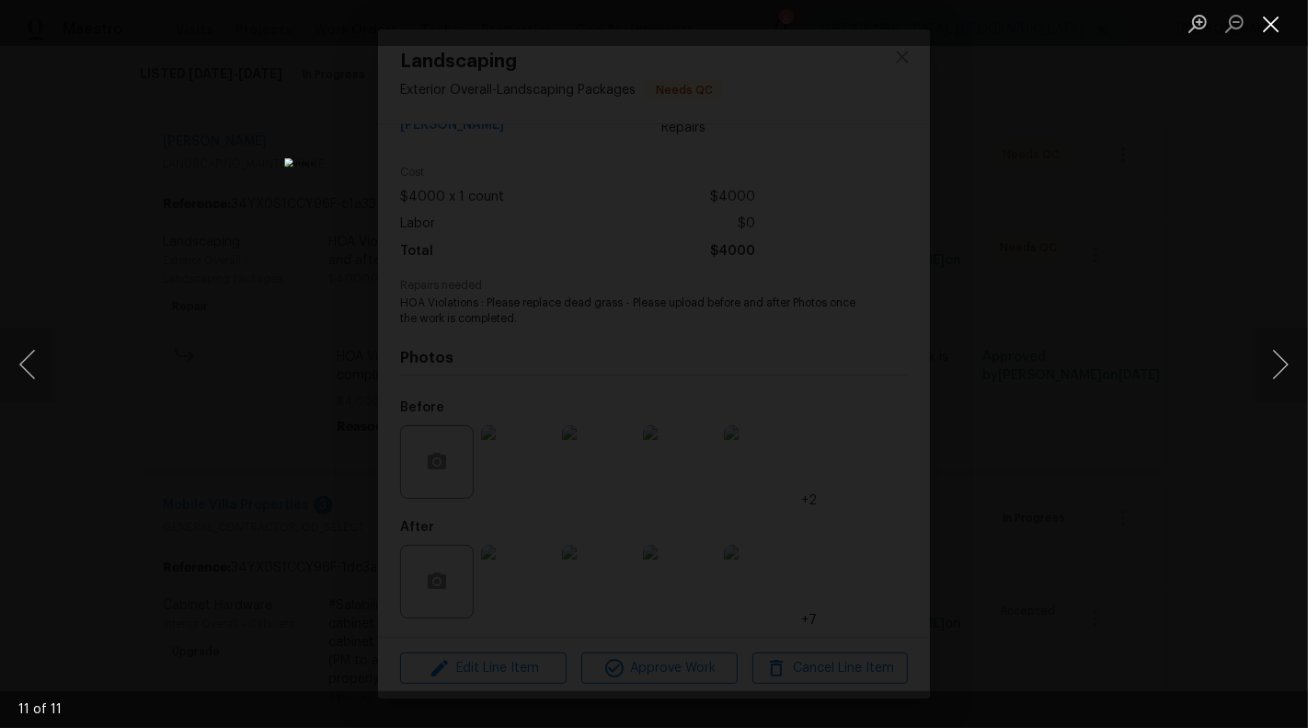
click at [1274, 35] on button "Close lightbox" at bounding box center [1271, 23] width 37 height 32
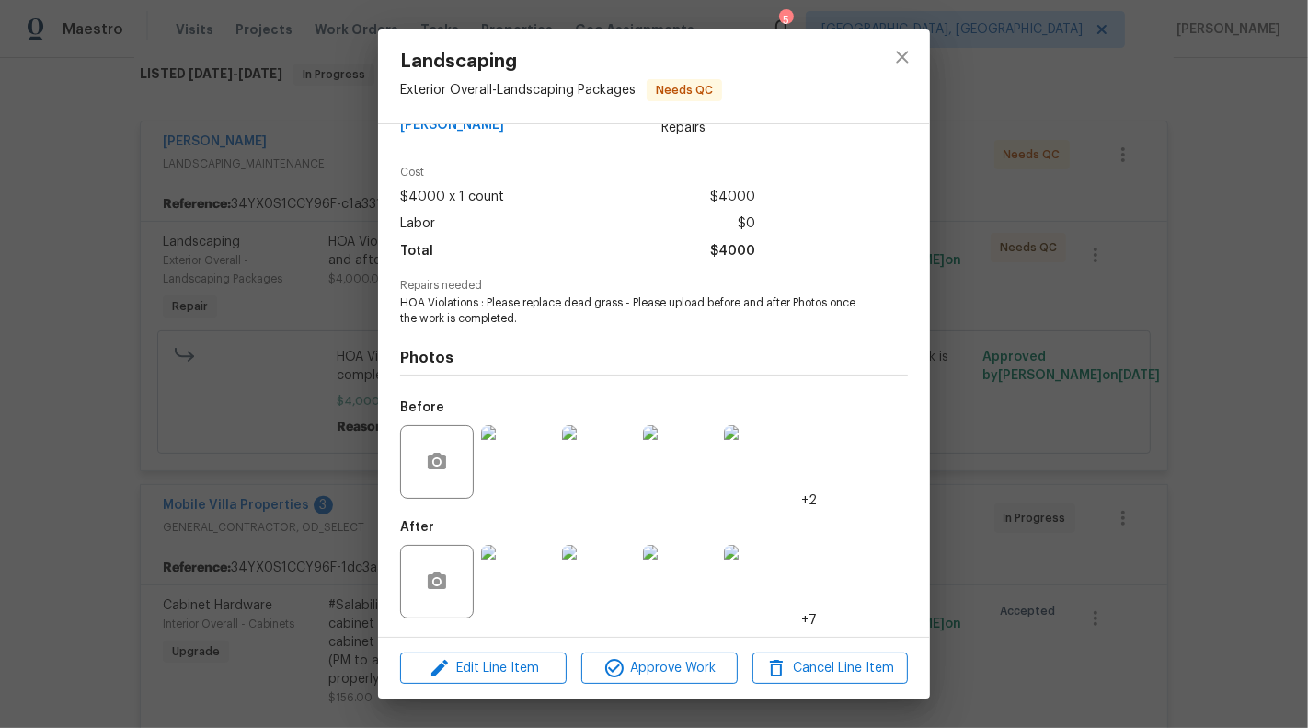
click at [197, 403] on div "Landscaping Exterior Overall - Landscaping Packages Needs QC Vendor Wendy Marti…" at bounding box center [654, 364] width 1308 height 728
